Goal: Task Accomplishment & Management: Manage account settings

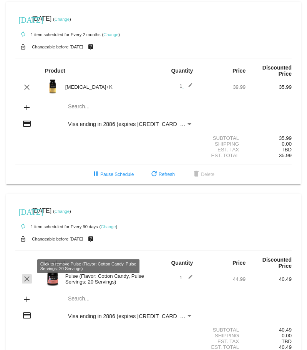
click at [27, 274] on mat-icon "clear" at bounding box center [26, 278] width 9 height 9
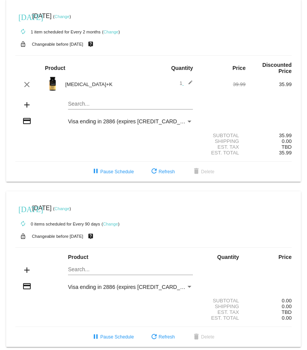
scroll to position [3, 0]
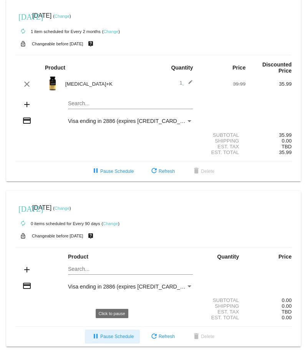
click at [115, 334] on span "pause Pause Schedule" at bounding box center [112, 336] width 43 height 5
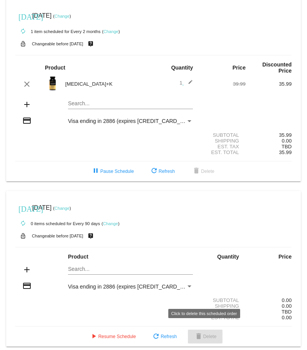
click at [207, 334] on span "delete Delete" at bounding box center [205, 336] width 23 height 5
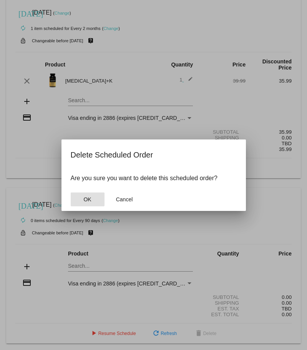
click at [93, 199] on button "OK" at bounding box center [88, 199] width 34 height 14
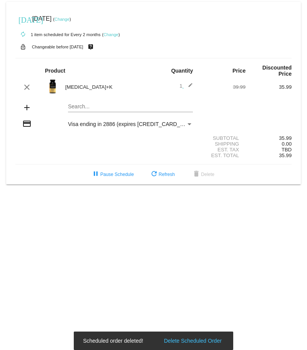
scroll to position [0, 0]
